Goal: Communication & Community: Answer question/provide support

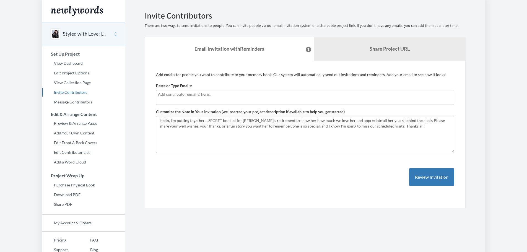
click at [197, 97] on input "text" at bounding box center [305, 94] width 294 height 6
click at [172, 97] on div at bounding box center [305, 97] width 298 height 15
click at [164, 133] on textarea "Hello, I'm putting together a SECRET booklet for [PERSON_NAME]’s retirement to …" at bounding box center [305, 134] width 298 height 37
click at [180, 120] on textarea "Hello, I'm putting together a SECRET booklet for [PERSON_NAME]’s retirement to …" at bounding box center [305, 134] width 298 height 37
click at [414, 131] on textarea "Hello, I'm putting together a SECRET booklet for [PERSON_NAME]’s retirement to …" at bounding box center [305, 134] width 298 height 37
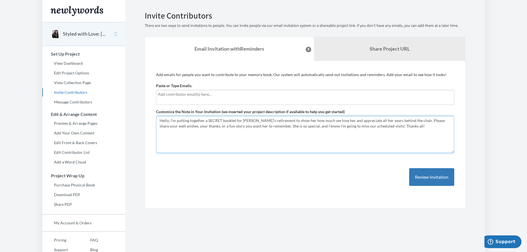
click at [160, 121] on textarea "Hello, I'm putting together a SECRET booklet for [PERSON_NAME]’s retirement to …" at bounding box center [305, 134] width 298 height 37
click at [161, 119] on textarea "Hello, I'm putting together a SECRET booklet for [PERSON_NAME]’s retirement to …" at bounding box center [305, 134] width 298 height 37
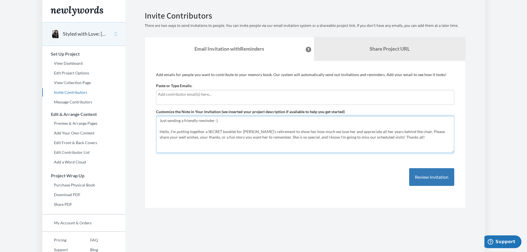
type textarea "Just sending a friendly reminder :) Hello, I'm putting together a SECRET bookle…"
click at [175, 95] on input "text" at bounding box center [305, 94] width 294 height 6
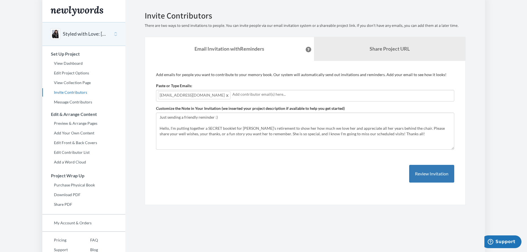
click at [226, 95] on span at bounding box center [228, 95] width 4 height 7
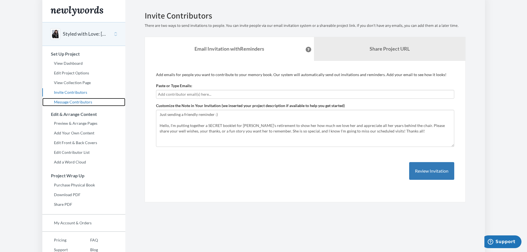
click at [68, 101] on link "Message Contributors" at bounding box center [83, 102] width 83 height 8
